Goal: Check status: Check status

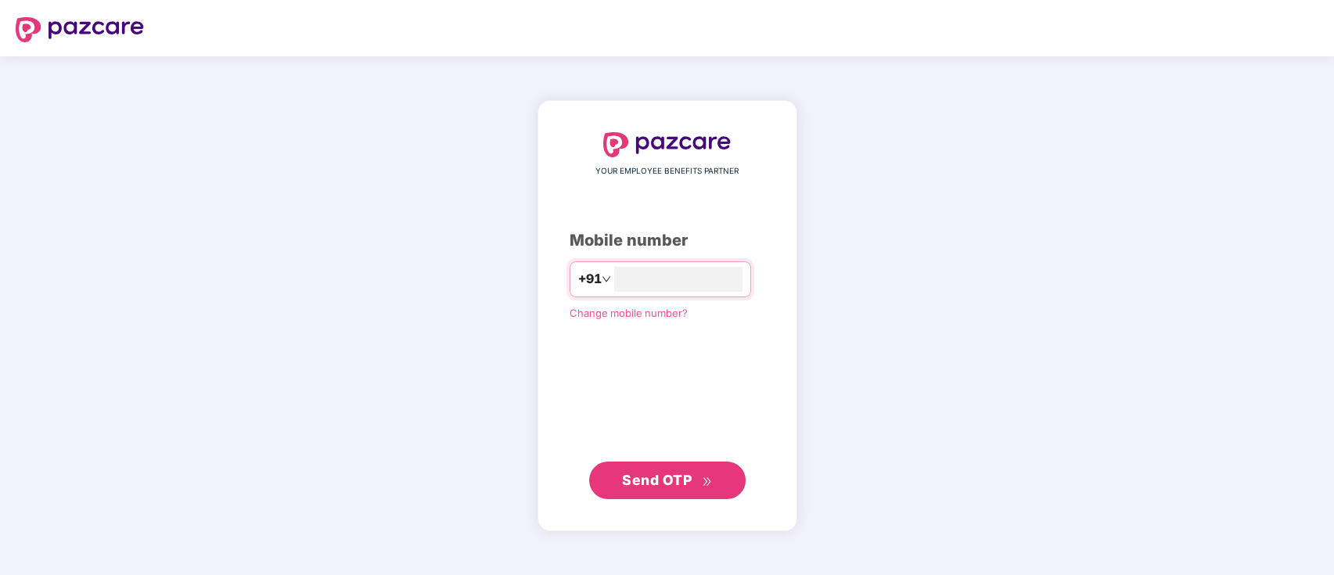
type input "**********"
click at [671, 472] on span "Send OTP" at bounding box center [657, 479] width 70 height 16
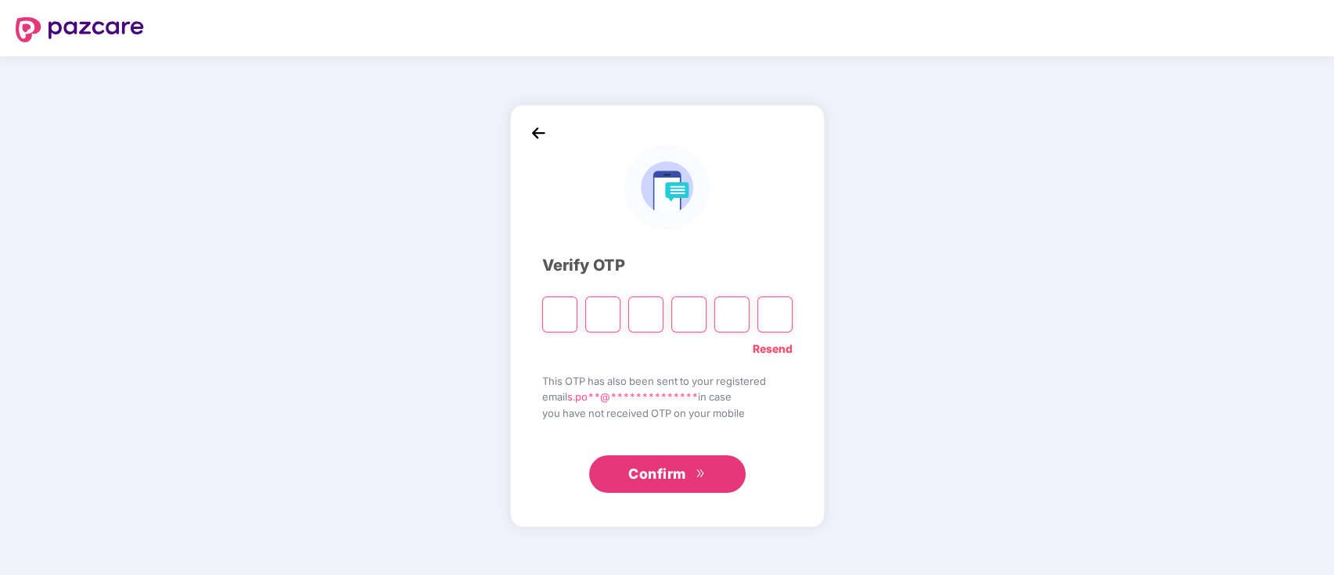
type input "*"
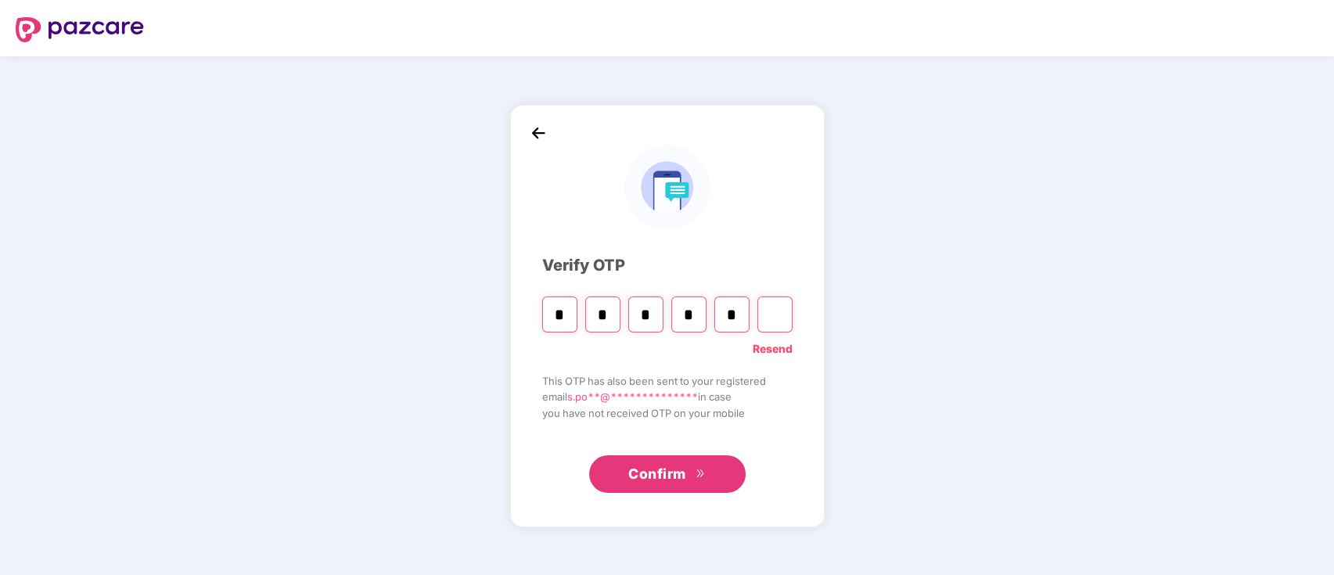
type input "*"
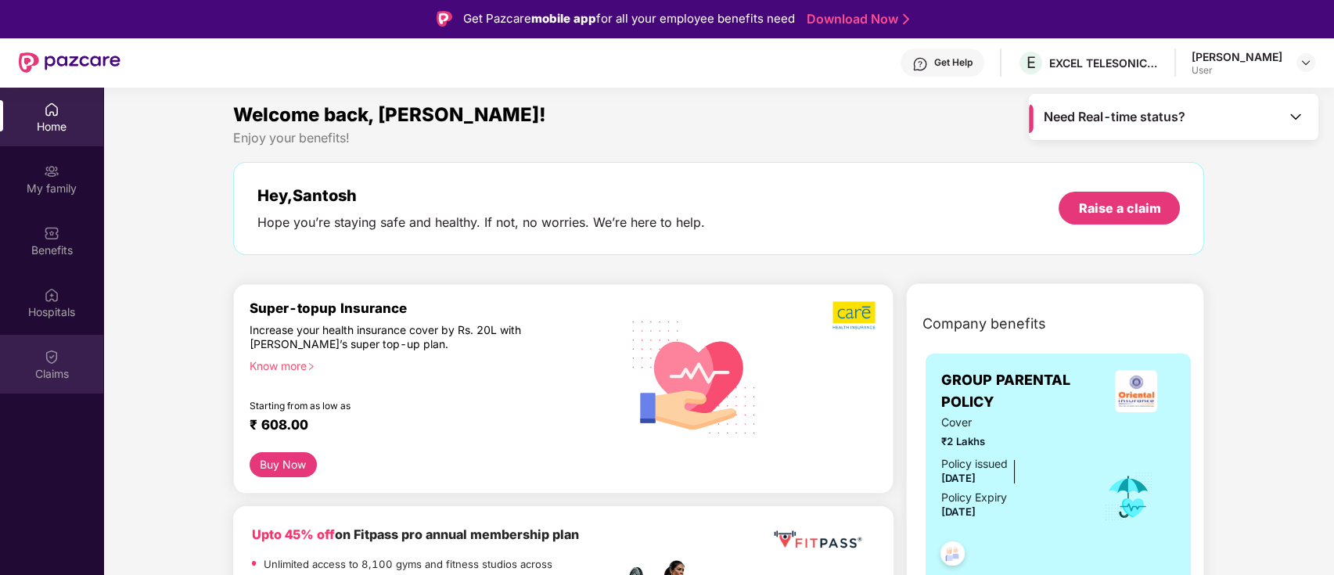
click at [58, 359] on img at bounding box center [52, 357] width 16 height 16
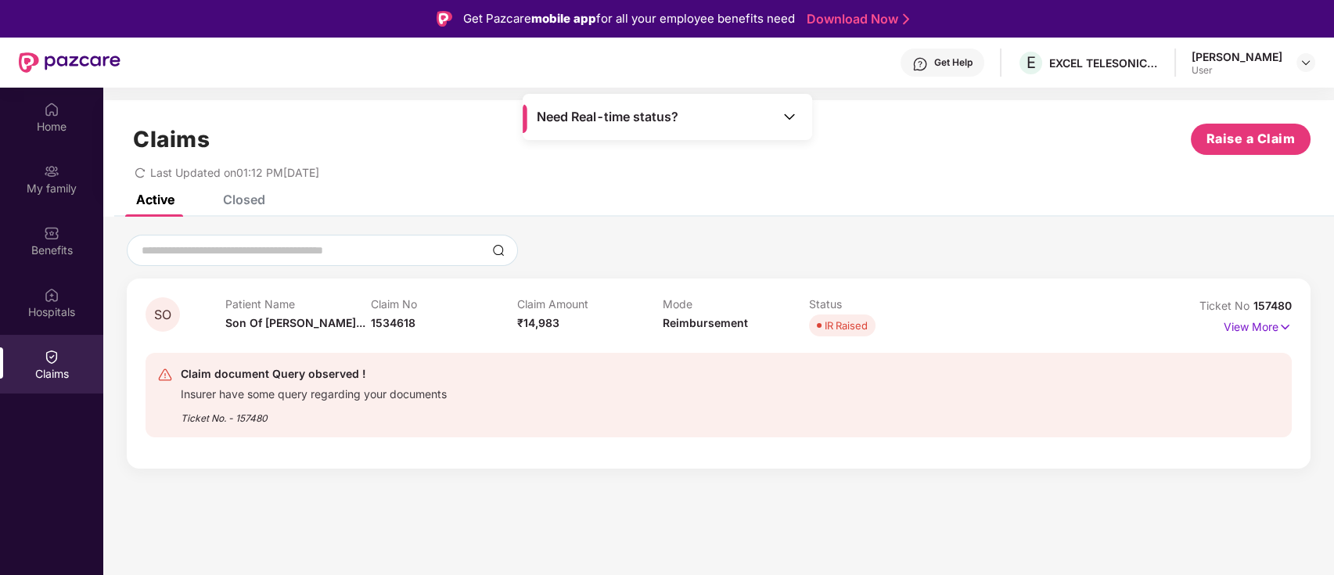
scroll to position [88, 0]
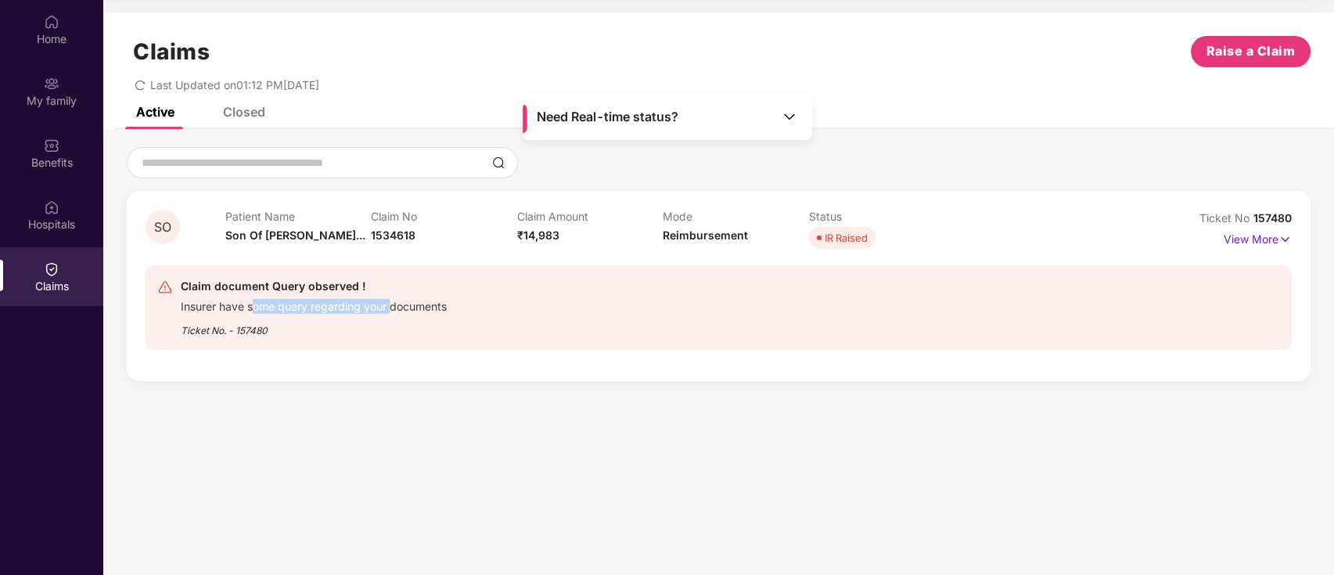
drag, startPoint x: 241, startPoint y: 309, endPoint x: 361, endPoint y: 304, distance: 120.6
click at [361, 304] on div "Insurer have some query regarding your documents" at bounding box center [314, 305] width 266 height 18
click at [297, 304] on div "Insurer have some query regarding your documents" at bounding box center [314, 305] width 266 height 18
click at [1253, 239] on p "View More" at bounding box center [1258, 237] width 68 height 21
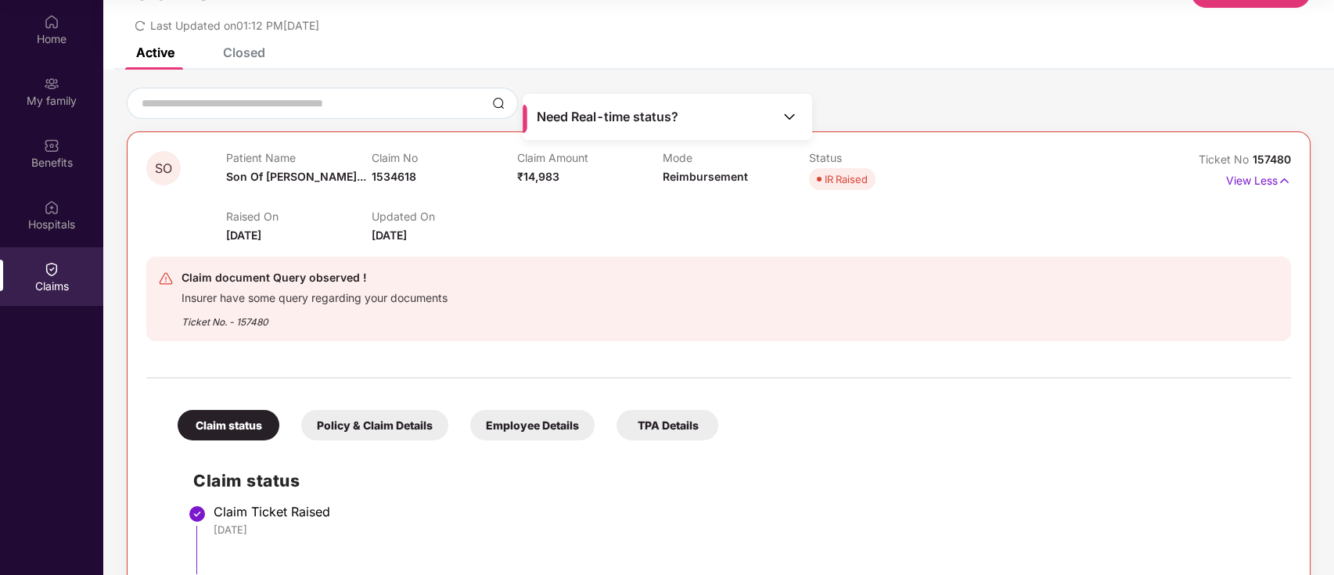
scroll to position [59, 0]
drag, startPoint x: 261, startPoint y: 297, endPoint x: 395, endPoint y: 304, distance: 134.7
click at [395, 304] on div "Insurer have some query regarding your documents" at bounding box center [314, 297] width 266 height 18
click at [319, 300] on div "Insurer have some query regarding your documents" at bounding box center [314, 297] width 266 height 18
click at [737, 122] on div "Need Real-time status?" at bounding box center [667, 117] width 289 height 46
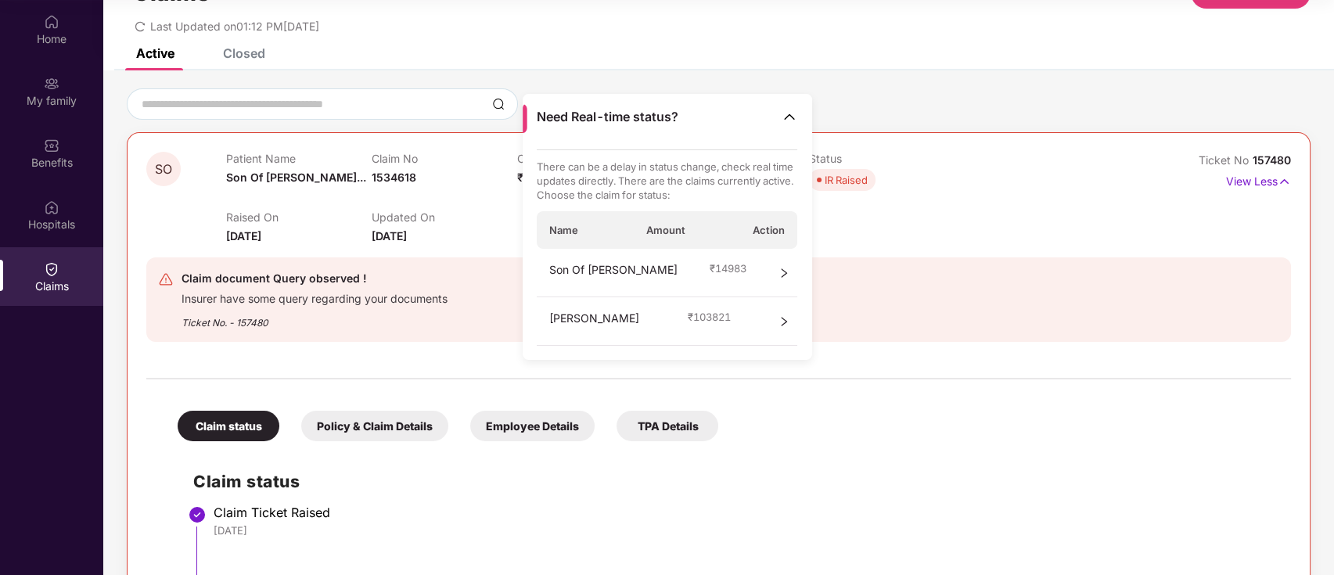
click at [723, 264] on span "₹ 14983" at bounding box center [728, 268] width 37 height 14
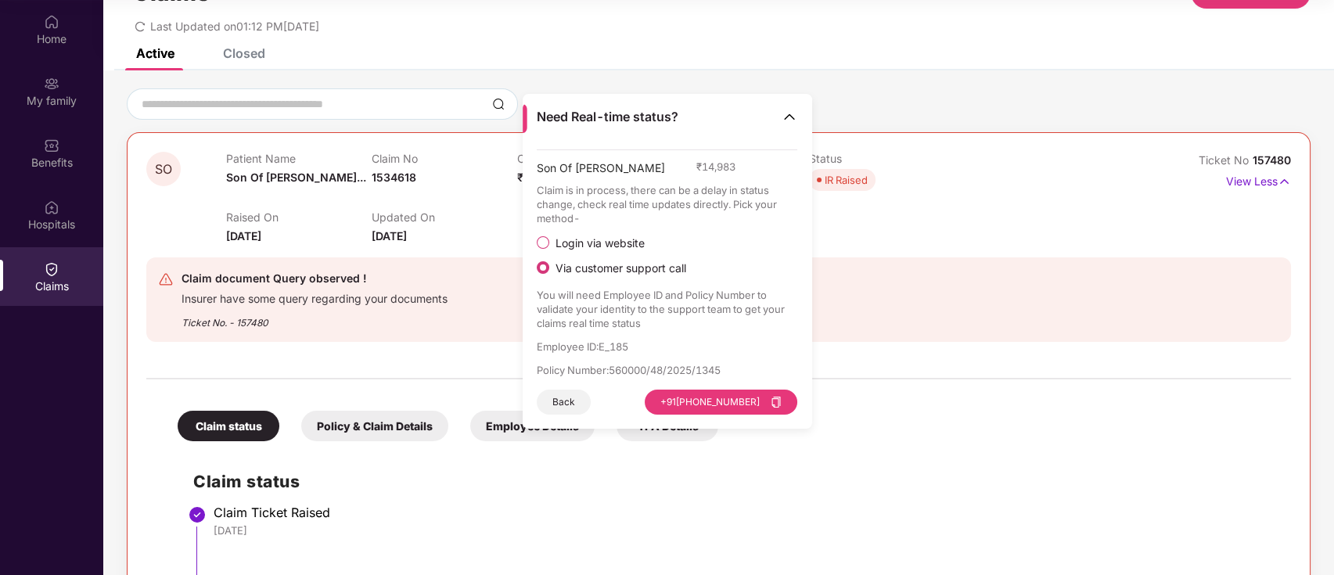
click at [862, 311] on div "Claim document Query observed ! Insurer have some query regarding your document…" at bounding box center [625, 299] width 934 height 61
click at [565, 395] on button "Back" at bounding box center [564, 402] width 54 height 25
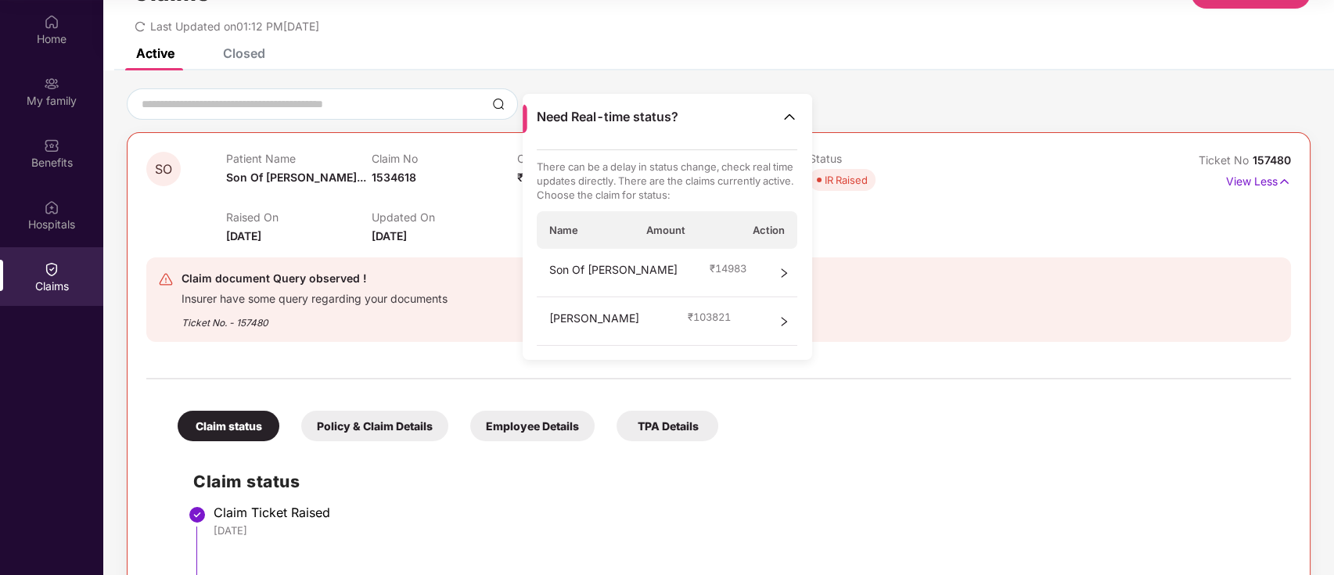
click at [893, 228] on div "Raised On [DATE] Updated On [DATE]" at bounding box center [663, 220] width 875 height 50
click at [788, 116] on img at bounding box center [790, 117] width 16 height 16
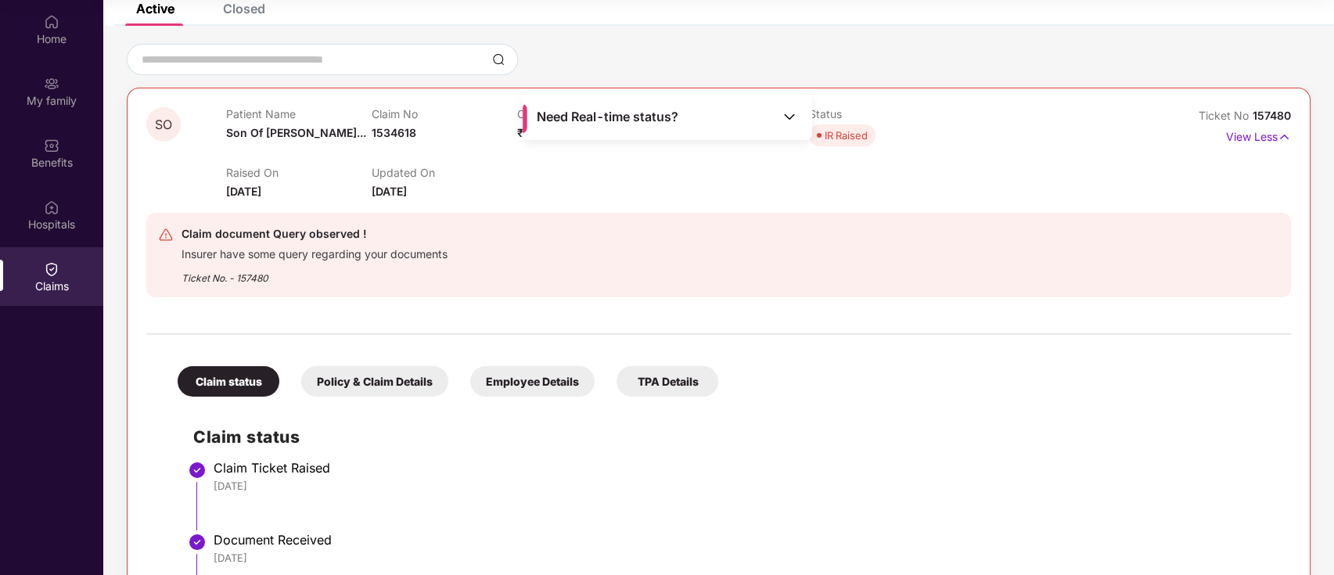
scroll to position [0, 0]
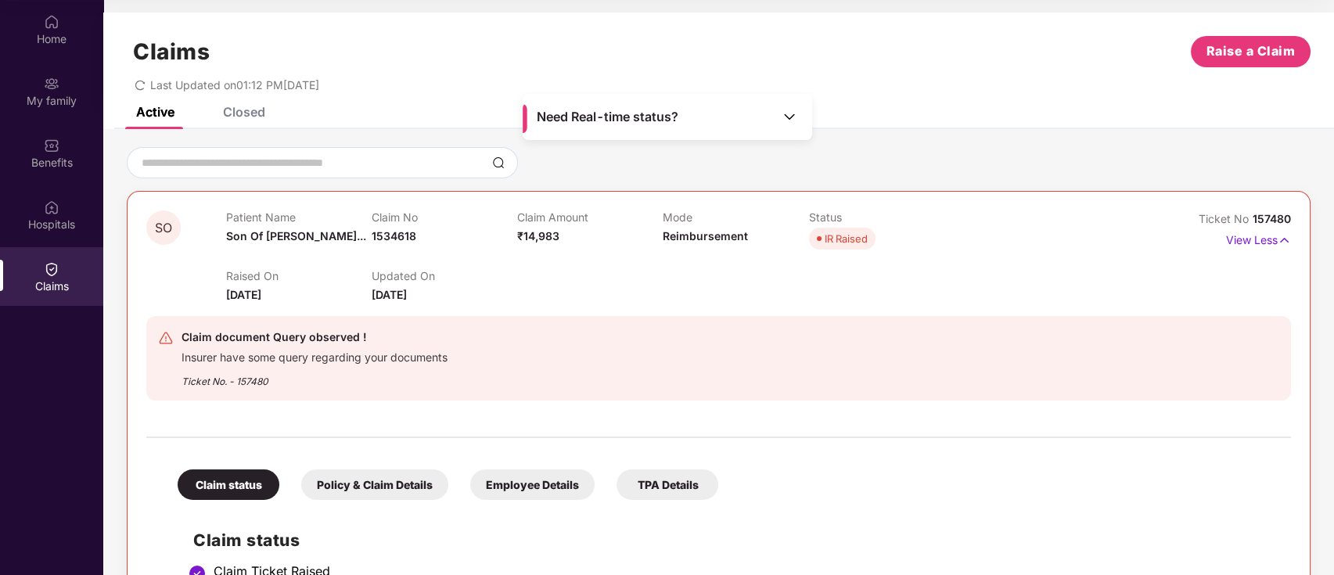
click at [228, 115] on div "Closed" at bounding box center [244, 112] width 42 height 16
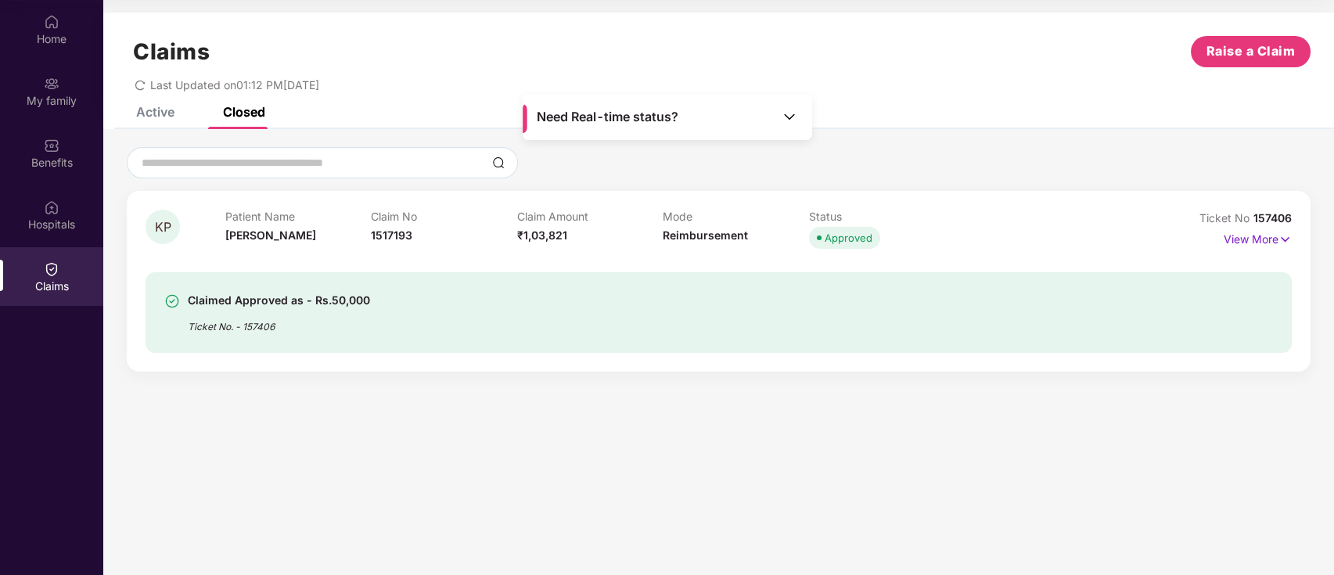
click at [164, 115] on div "Active" at bounding box center [155, 112] width 38 height 16
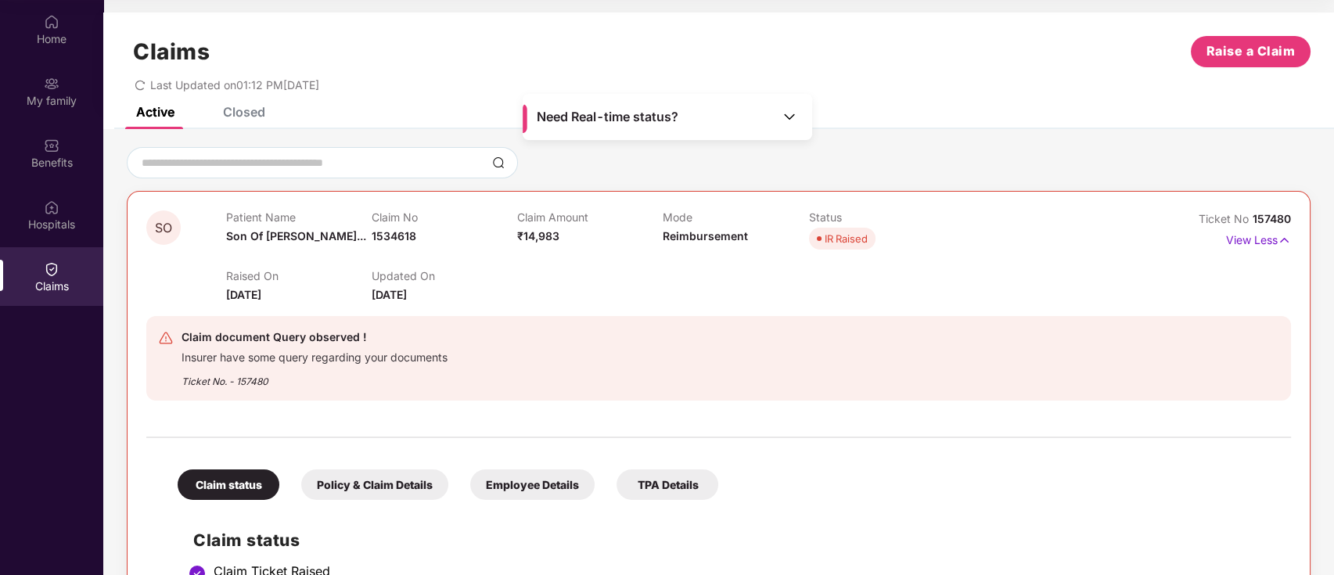
click at [692, 235] on span "Reimbursement" at bounding box center [705, 235] width 85 height 13
click at [681, 236] on span "Reimbursement" at bounding box center [705, 235] width 85 height 13
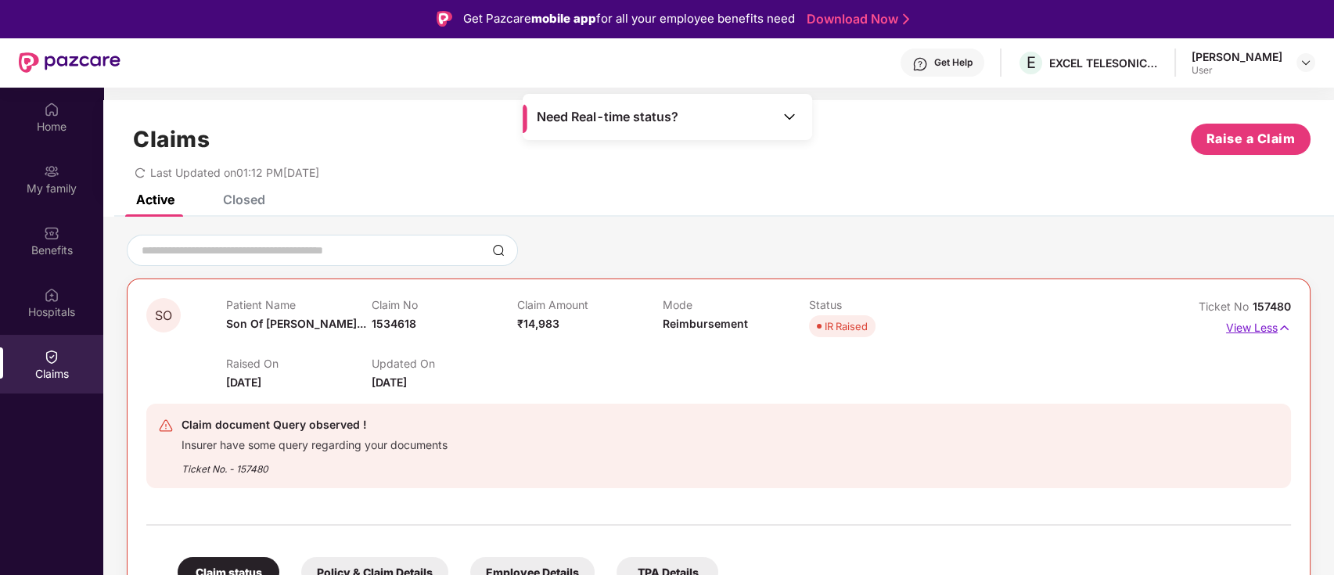
click at [1263, 326] on p "View Less" at bounding box center [1258, 325] width 65 height 21
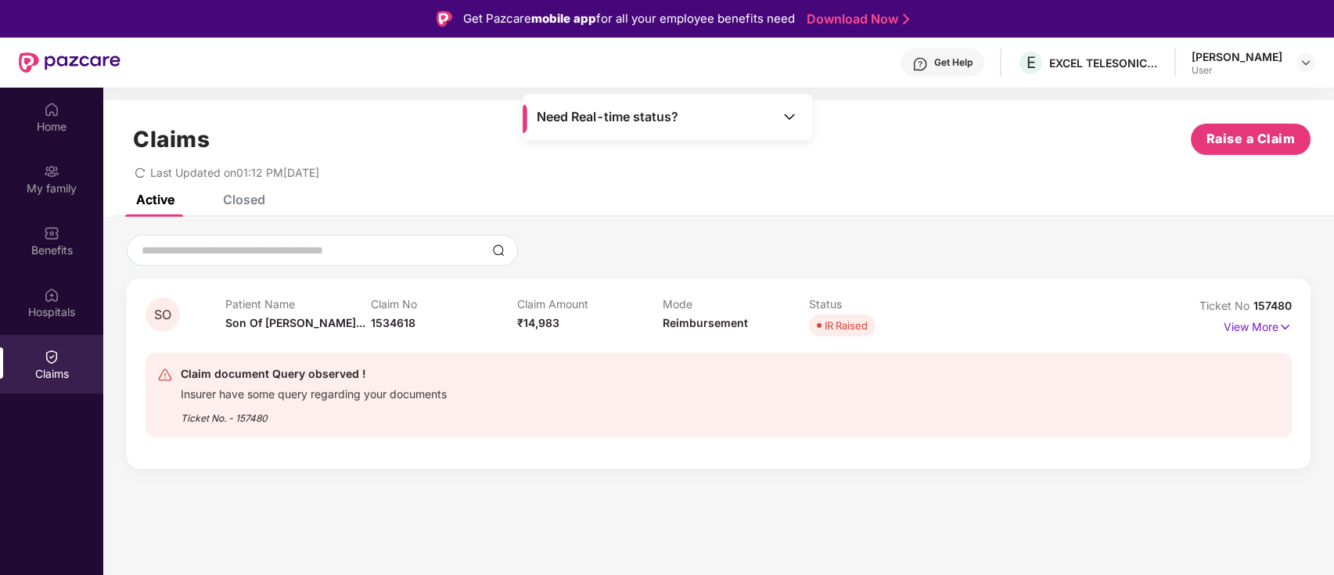
scroll to position [88, 0]
